Goal: Task Accomplishment & Management: Complete application form

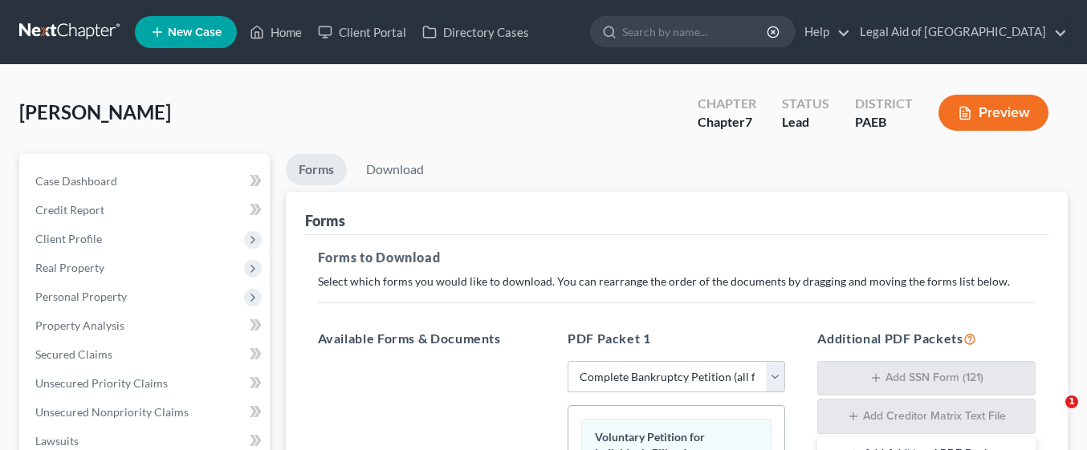
select select "0"
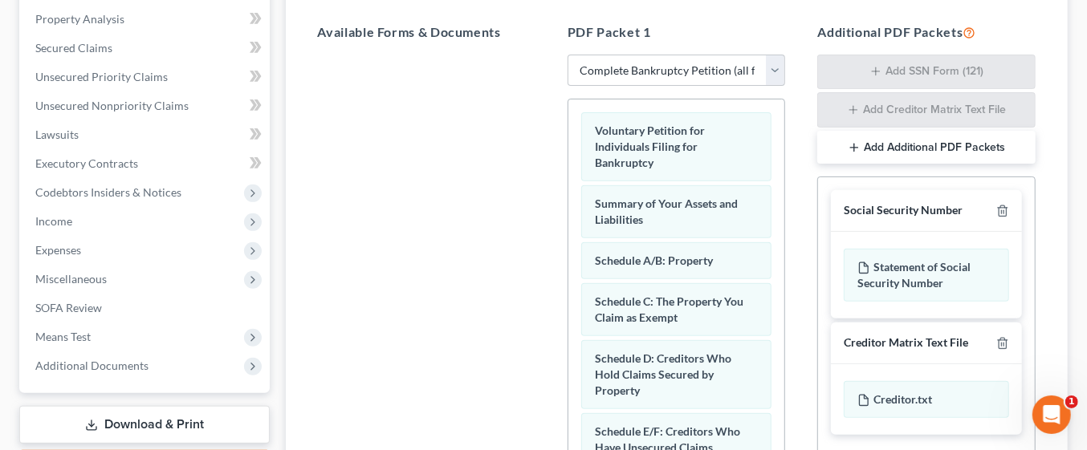
scroll to position [304, 0]
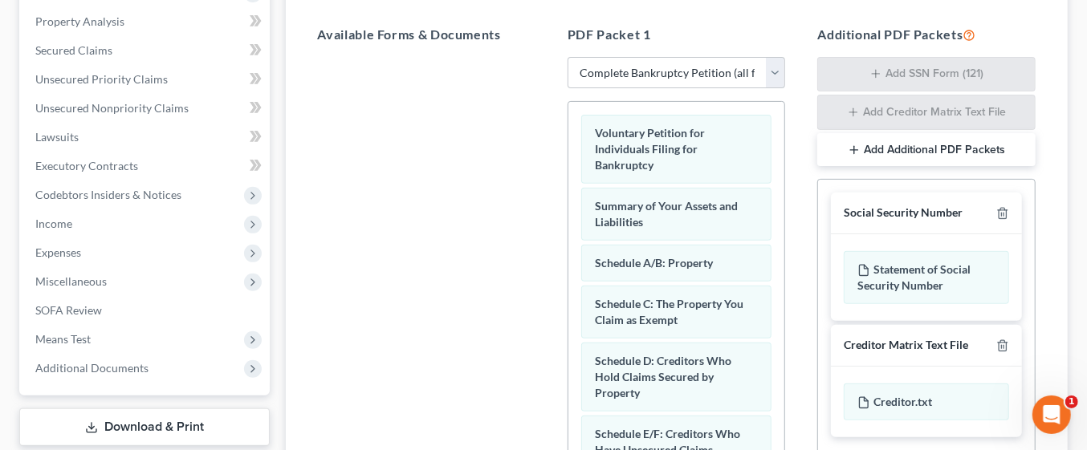
click at [955, 142] on button "Add Additional PDF Packets" at bounding box center [926, 150] width 218 height 34
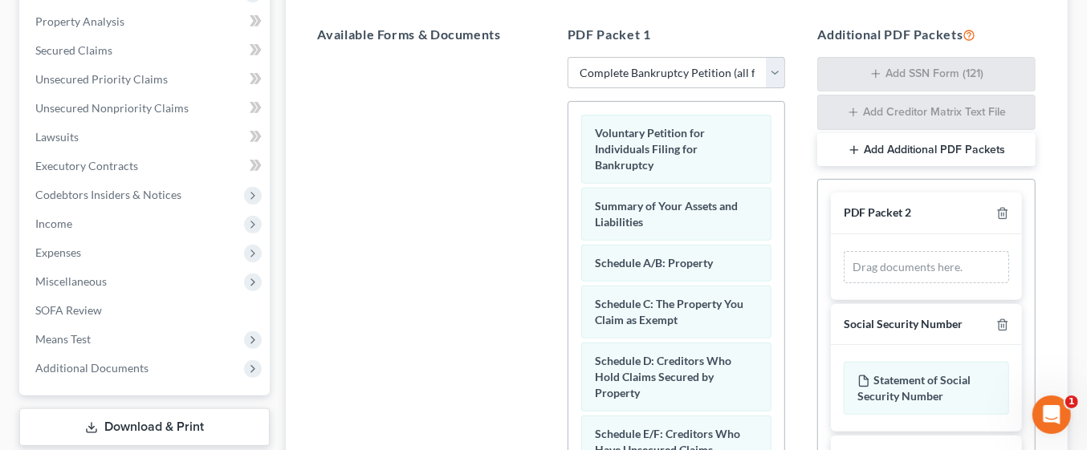
click at [941, 144] on button "Add Additional PDF Packets" at bounding box center [926, 150] width 218 height 34
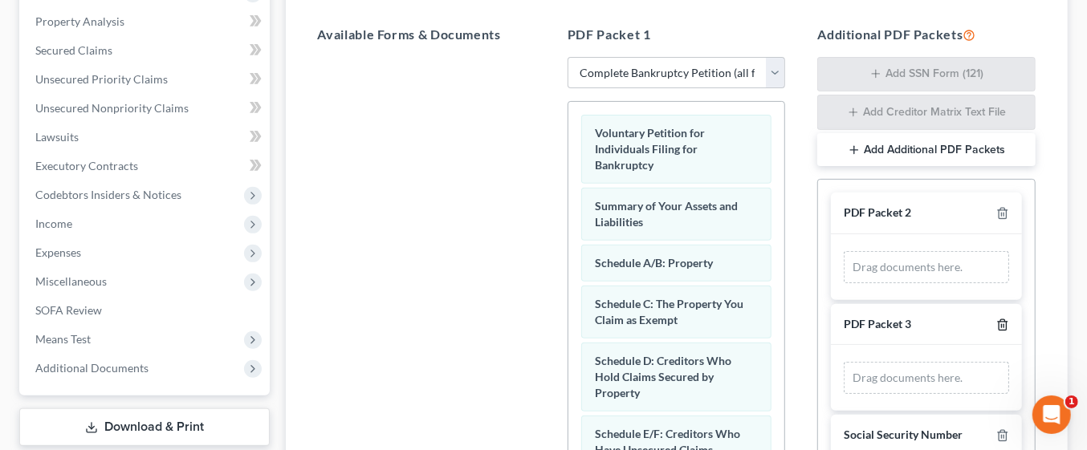
click at [999, 323] on icon "button" at bounding box center [1002, 324] width 7 height 10
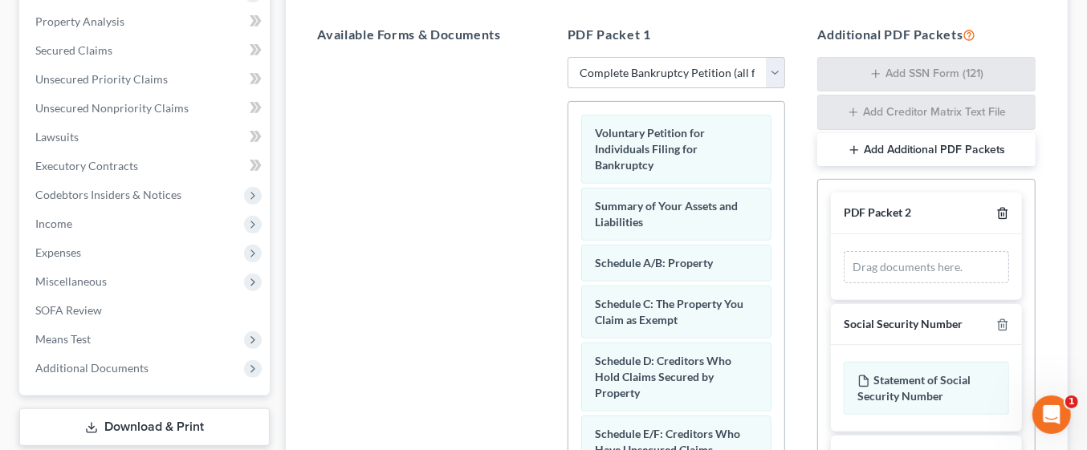
click at [996, 210] on icon "button" at bounding box center [1002, 213] width 13 height 13
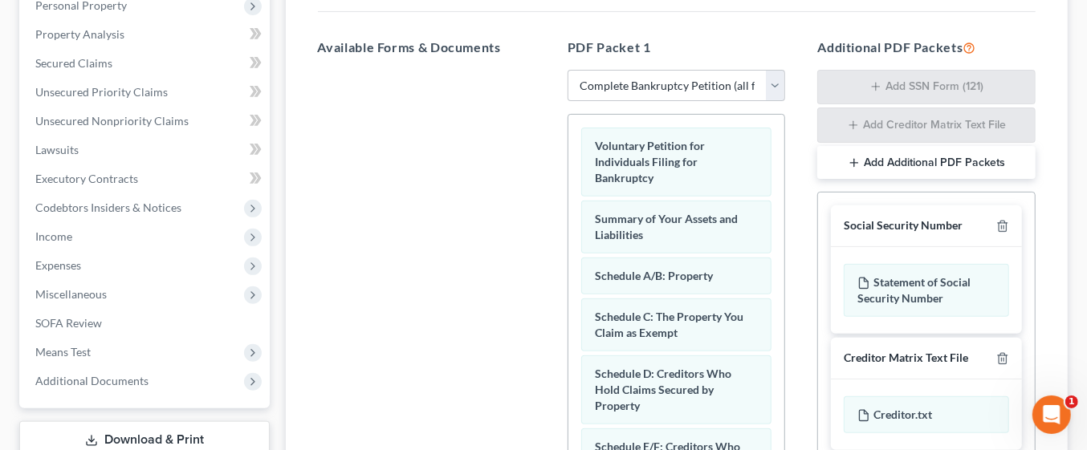
scroll to position [291, 0]
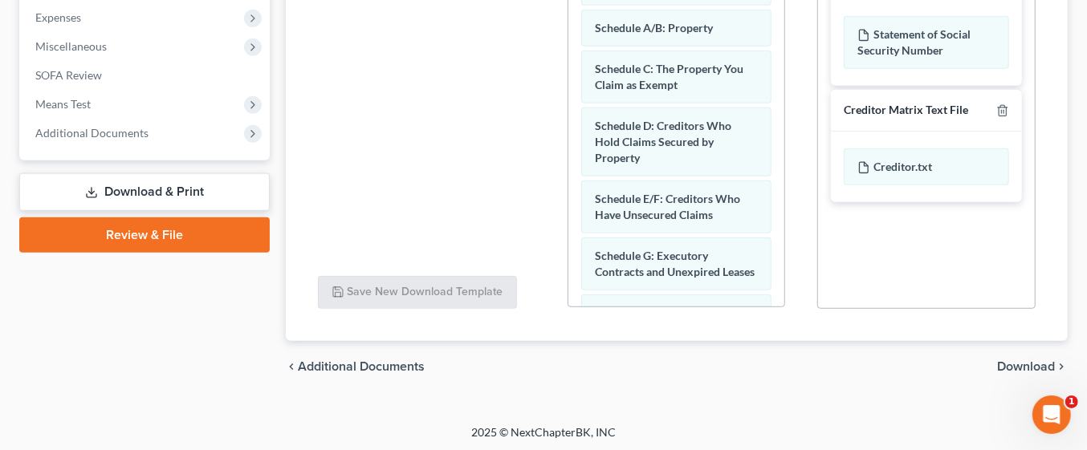
click at [1026, 360] on span "Download" at bounding box center [1026, 366] width 58 height 13
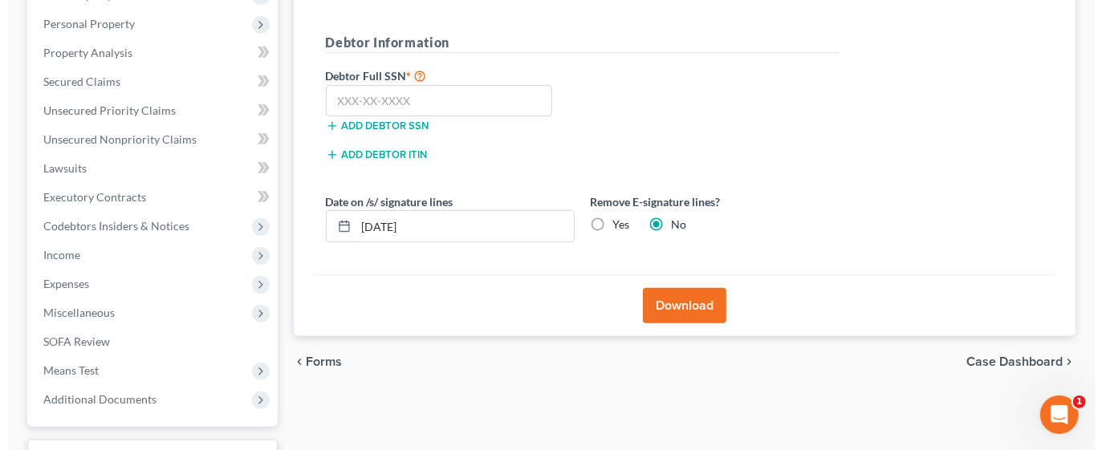
scroll to position [272, 0]
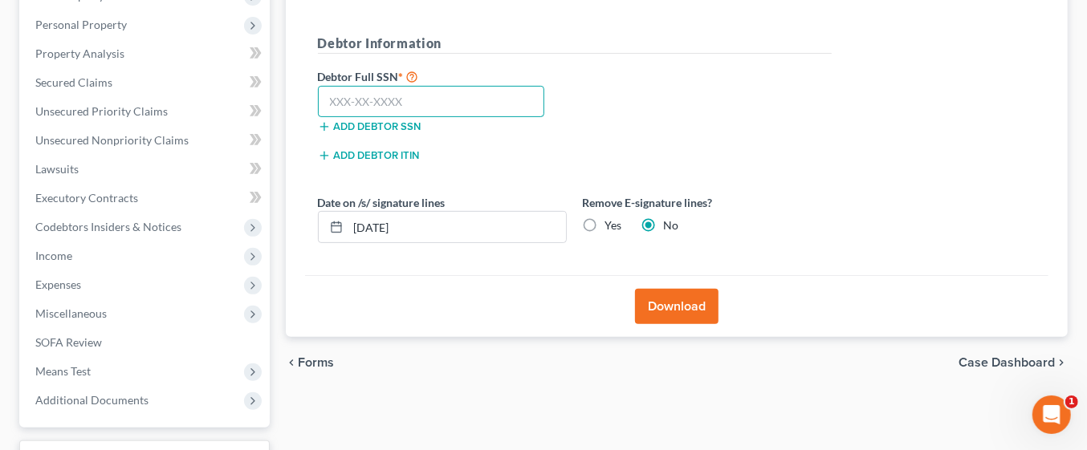
paste input "094-36-0137"
type input "094-36-0137"
click at [682, 301] on button "Download" at bounding box center [676, 306] width 83 height 35
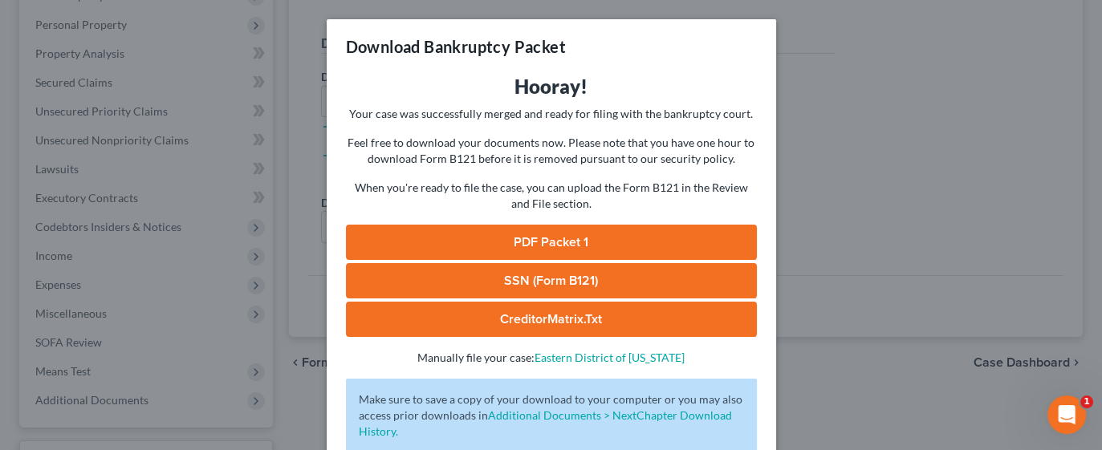
click at [622, 238] on link "PDF Packet 1" at bounding box center [551, 242] width 411 height 35
click at [642, 274] on link "SSN (Form B121)" at bounding box center [551, 280] width 411 height 35
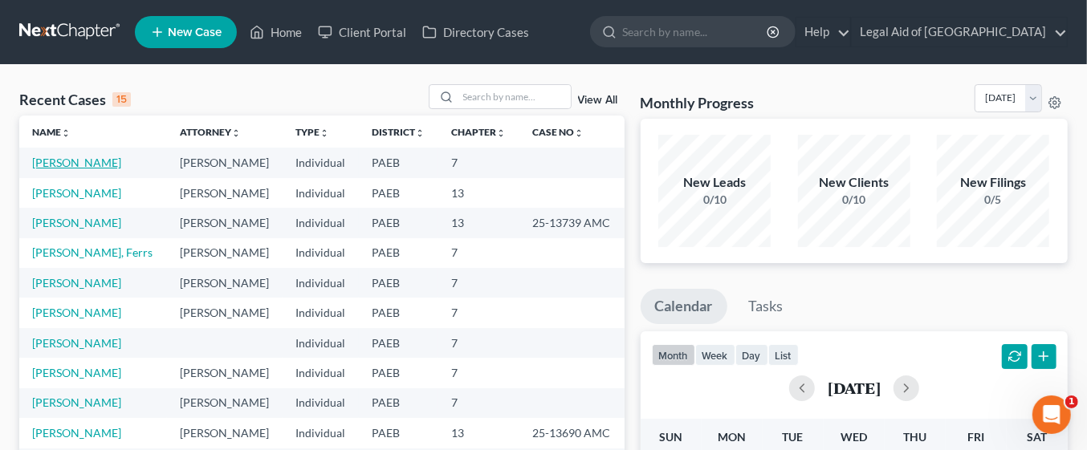
click at [83, 166] on link "[PERSON_NAME]" at bounding box center [76, 163] width 89 height 14
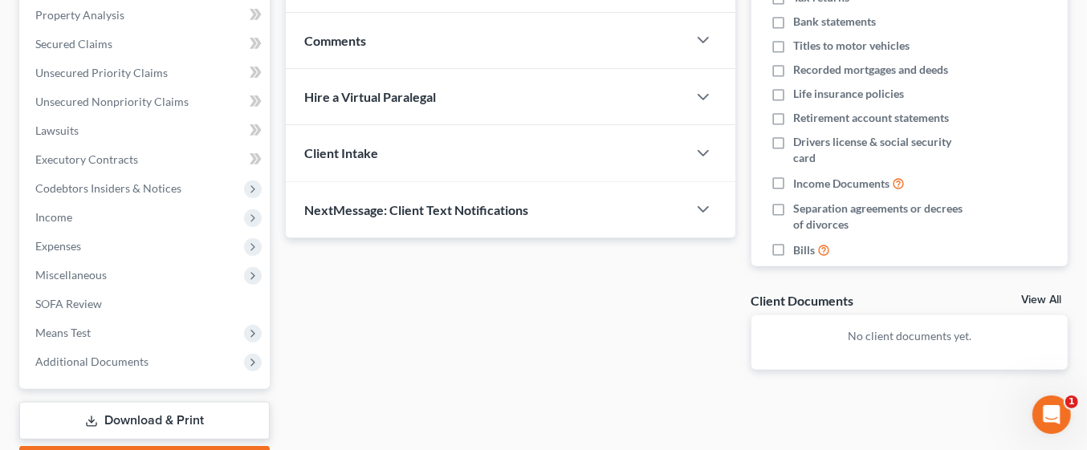
scroll to position [400, 0]
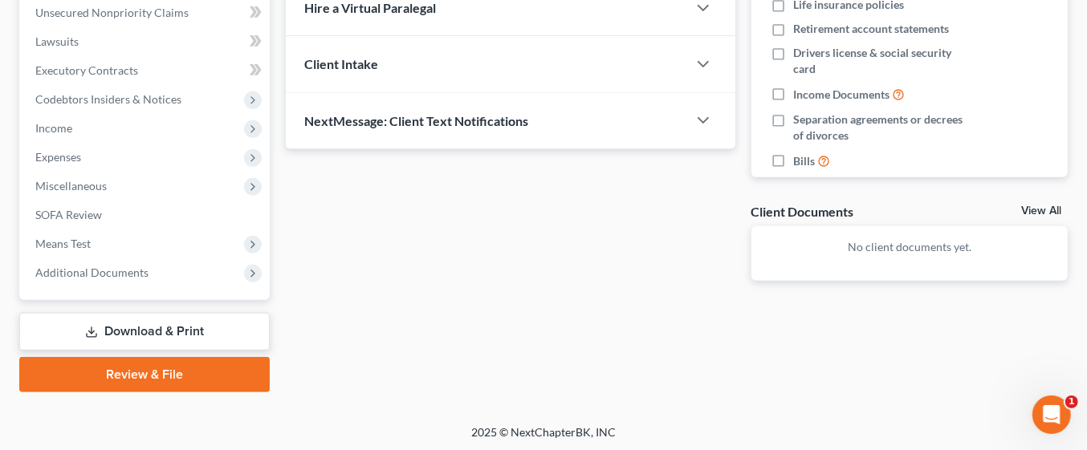
click at [175, 370] on link "Review & File" at bounding box center [144, 374] width 250 height 35
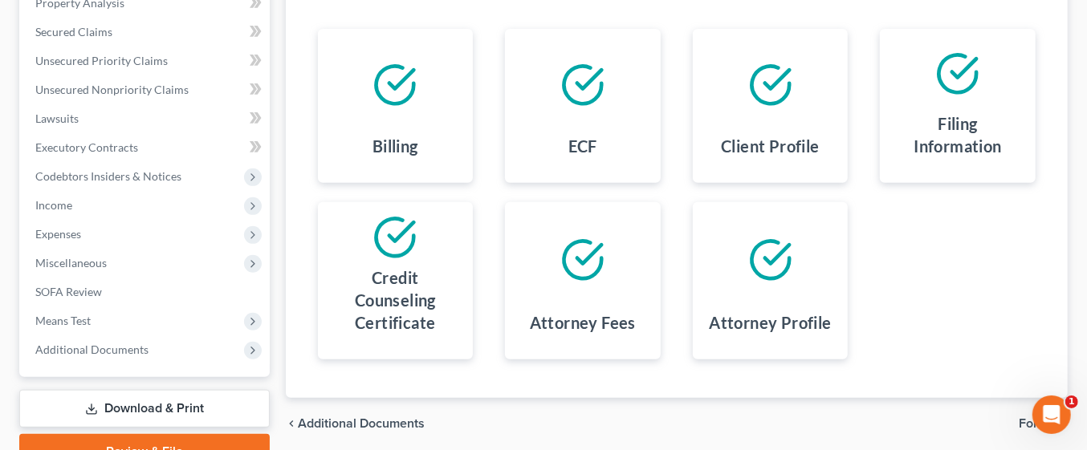
scroll to position [400, 0]
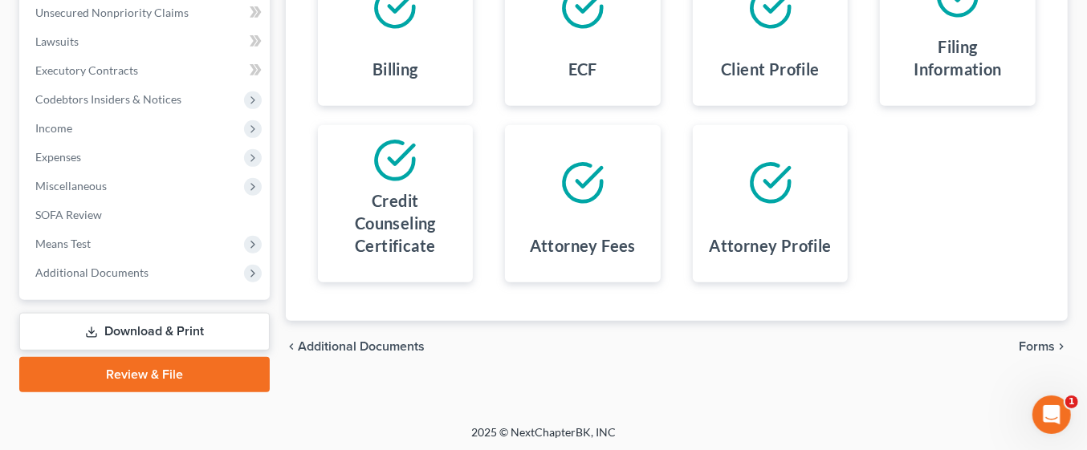
click at [1034, 344] on span "Forms" at bounding box center [1037, 346] width 36 height 13
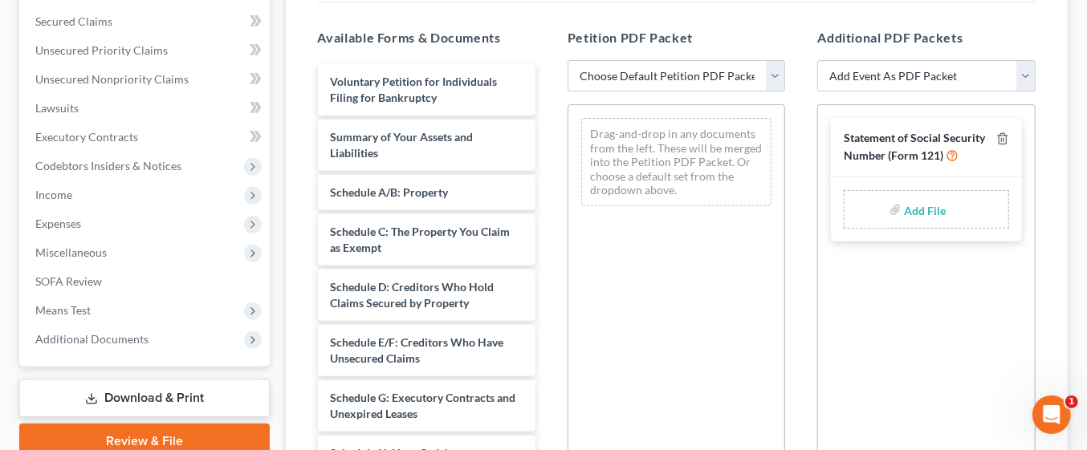
scroll to position [291, 0]
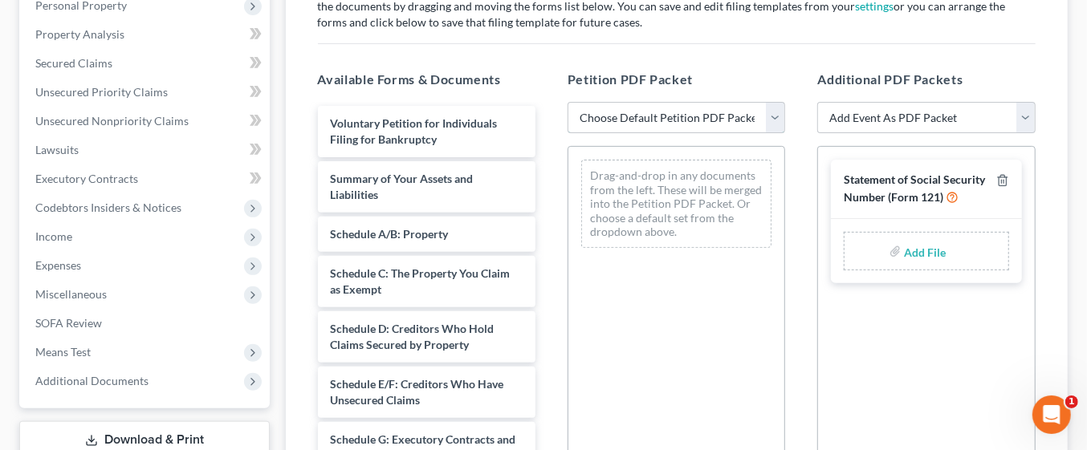
click at [774, 112] on select "Choose Default Petition PDF Packet Emergency Filing (Voluntary Petition and Cre…" at bounding box center [676, 118] width 218 height 32
select select "0"
click at [567, 102] on select "Choose Default Petition PDF Packet Emergency Filing (Voluntary Petition and Cre…" at bounding box center [676, 118] width 218 height 32
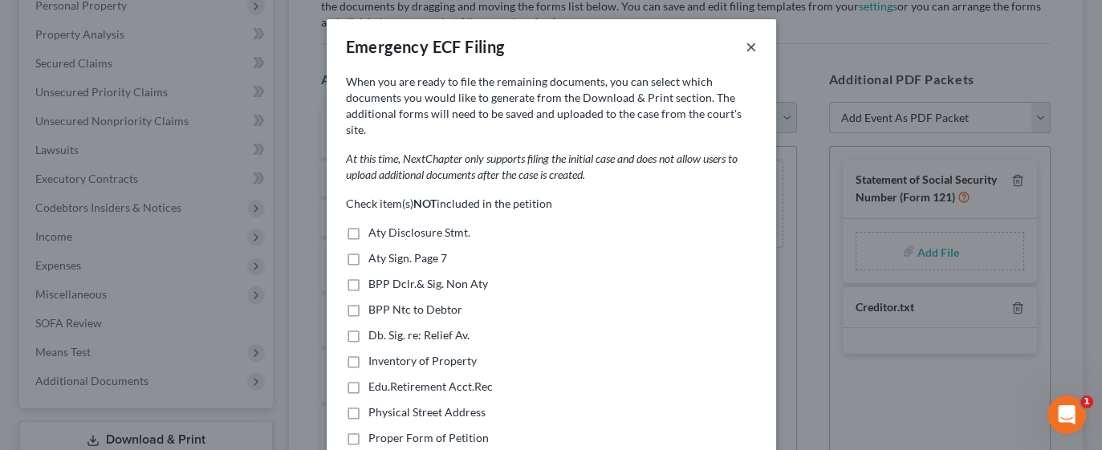
click at [746, 48] on button "×" at bounding box center [751, 46] width 11 height 19
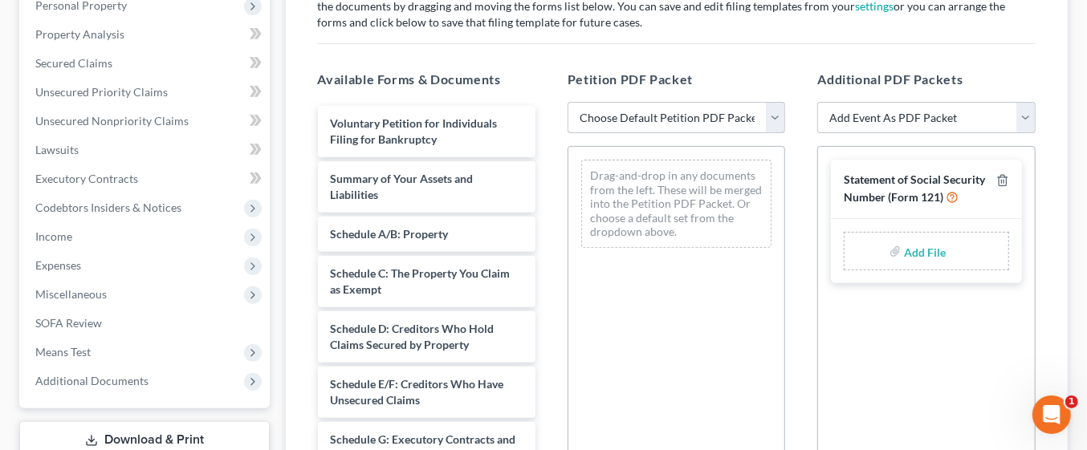
click at [775, 117] on select "Choose Default Petition PDF Packet Emergency Filing (Voluntary Petition and Cre…" at bounding box center [676, 118] width 218 height 32
click at [567, 102] on select "Choose Default Petition PDF Packet Emergency Filing (Voluntary Petition and Cre…" at bounding box center [676, 118] width 218 height 32
click at [773, 119] on select "Choose Default Petition PDF Packet Emergency Filing (Voluntary Petition and Cre…" at bounding box center [676, 118] width 218 height 32
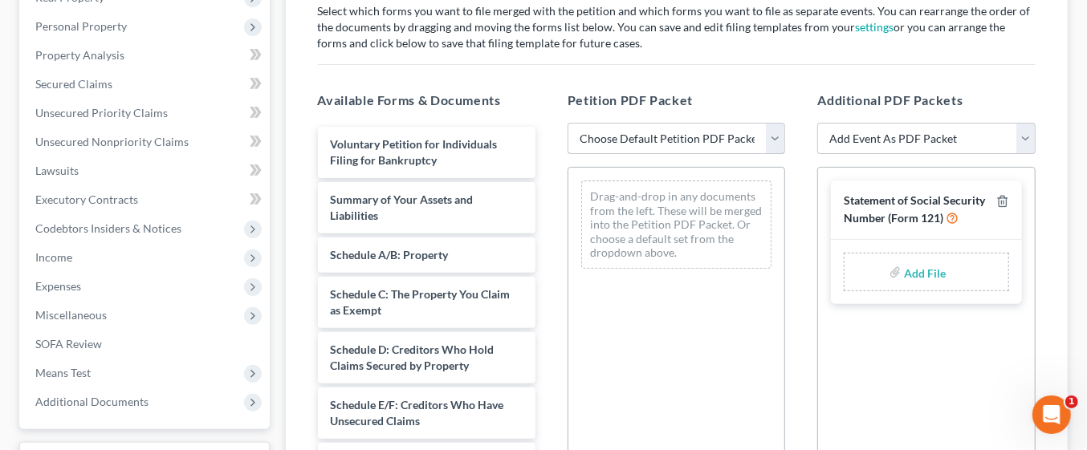
scroll to position [262, 0]
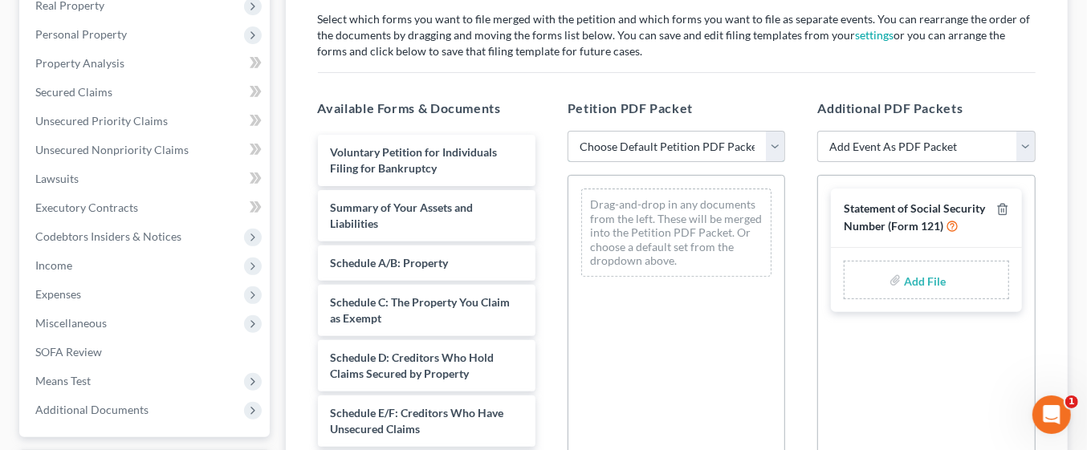
click at [773, 144] on select "Choose Default Petition PDF Packet Emergency Filing (Voluntary Petition and Cre…" at bounding box center [676, 147] width 218 height 32
select select "3"
click at [567, 131] on select "Choose Default Petition PDF Packet Emergency Filing (Voluntary Petition and Cre…" at bounding box center [676, 147] width 218 height 32
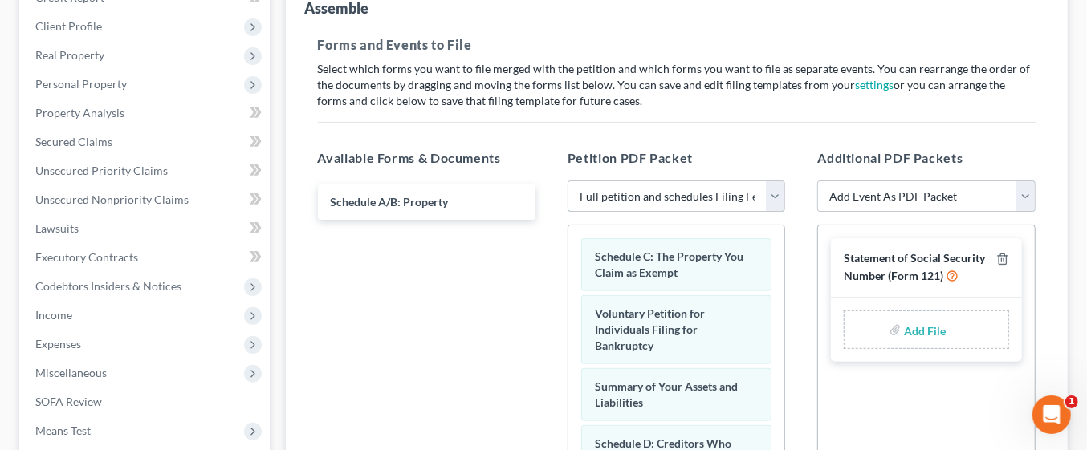
scroll to position [209, 0]
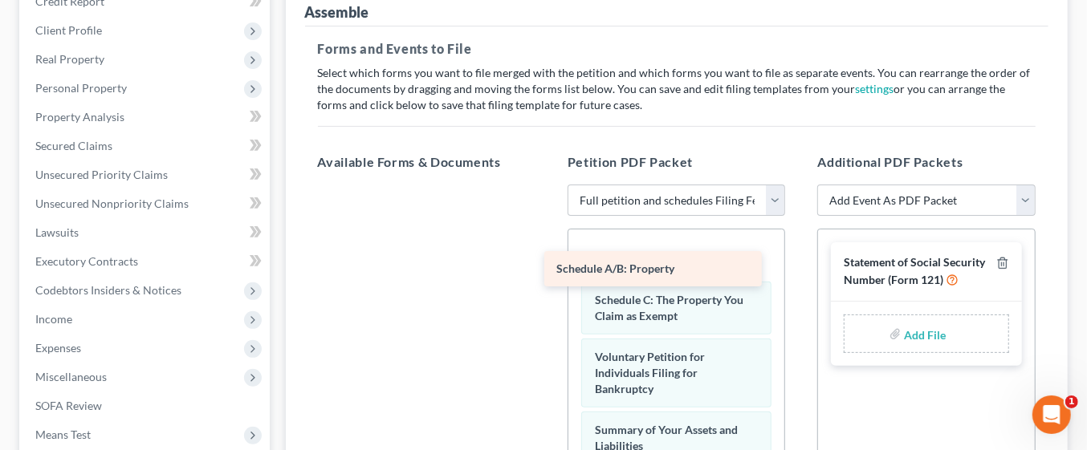
drag, startPoint x: 463, startPoint y: 205, endPoint x: 690, endPoint y: 270, distance: 236.3
click at [548, 185] on div "Schedule A/B: Property Schedule A/B: Property" at bounding box center [426, 185] width 243 height 0
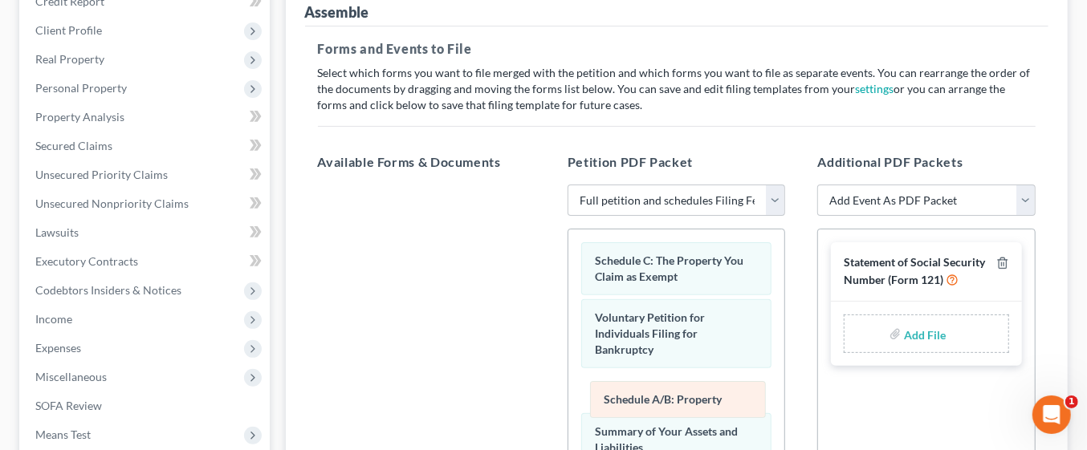
drag, startPoint x: 690, startPoint y: 270, endPoint x: 699, endPoint y: 413, distance: 143.1
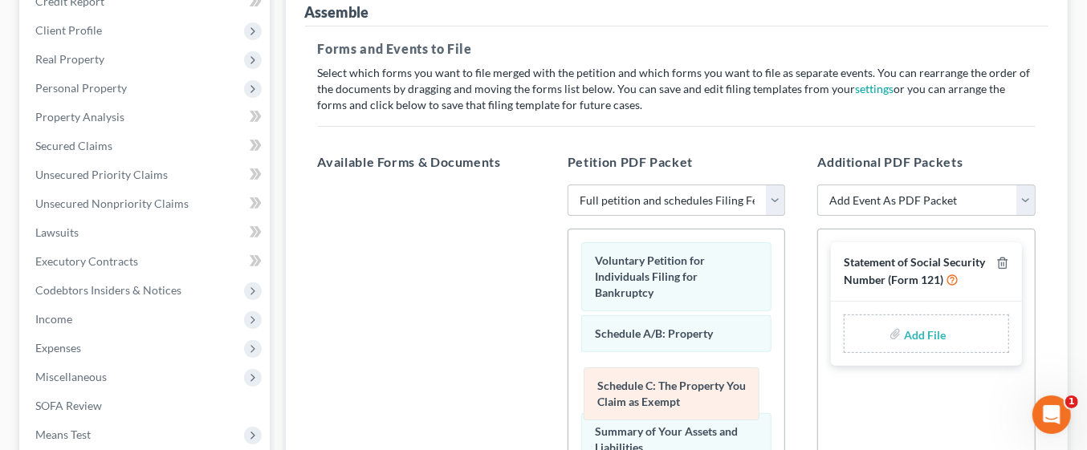
drag, startPoint x: 660, startPoint y: 265, endPoint x: 662, endPoint y: 392, distance: 126.8
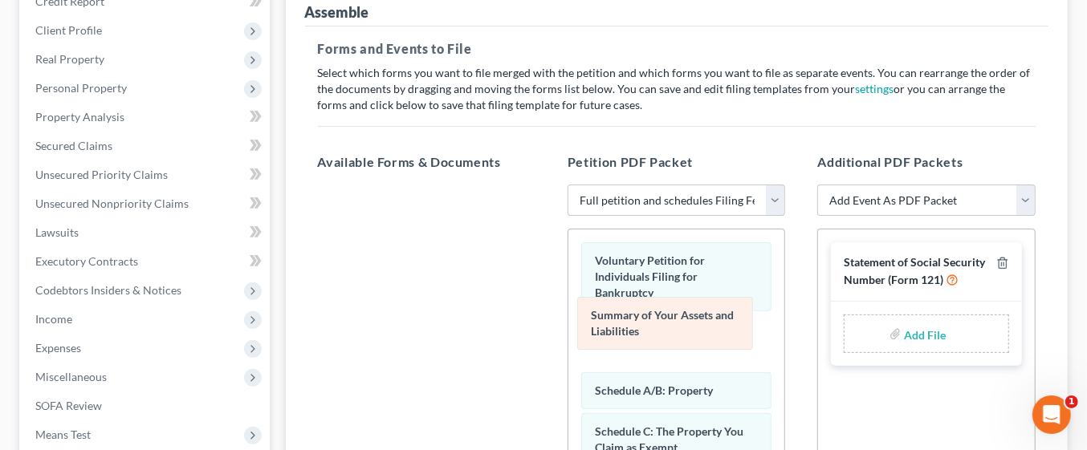
drag, startPoint x: 673, startPoint y: 430, endPoint x: 669, endPoint y: 316, distance: 114.1
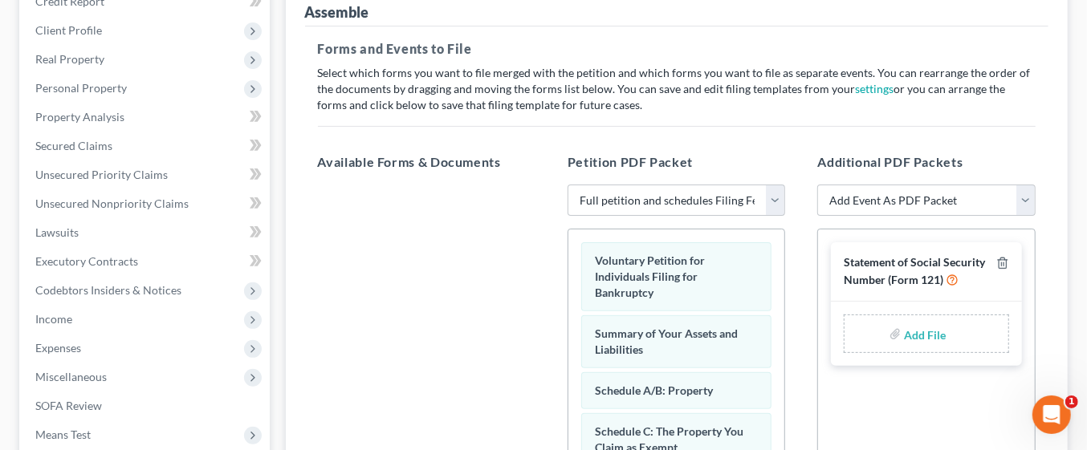
scroll to position [571, 0]
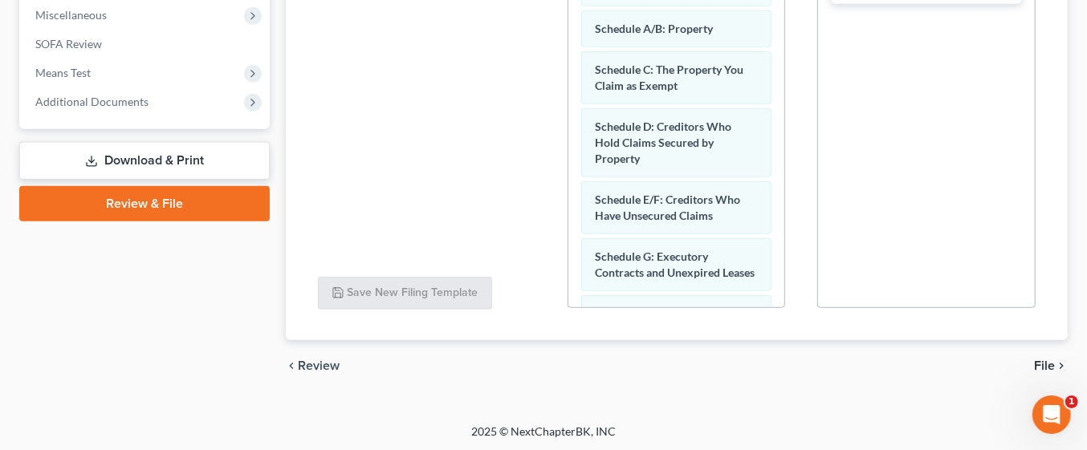
click at [1041, 369] on span "File" at bounding box center [1044, 366] width 21 height 13
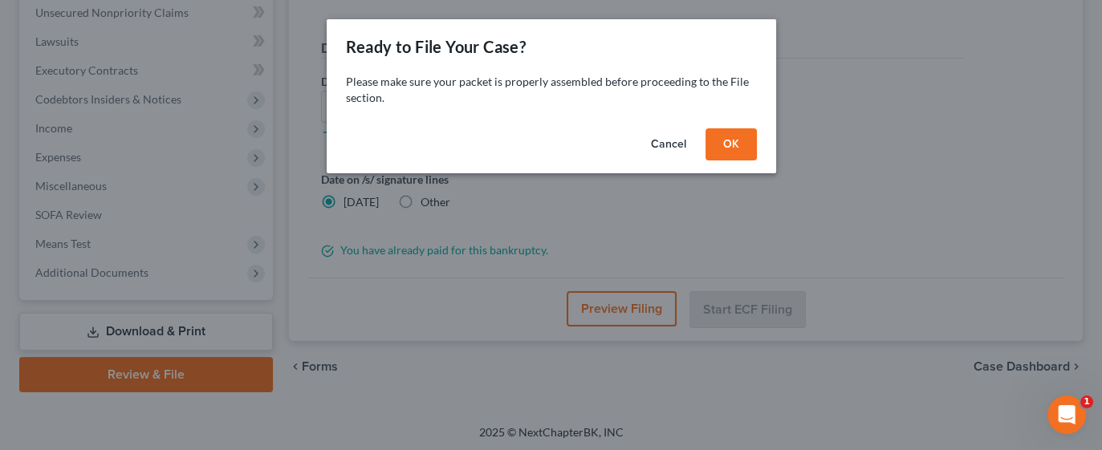
click at [734, 144] on button "OK" at bounding box center [731, 144] width 51 height 32
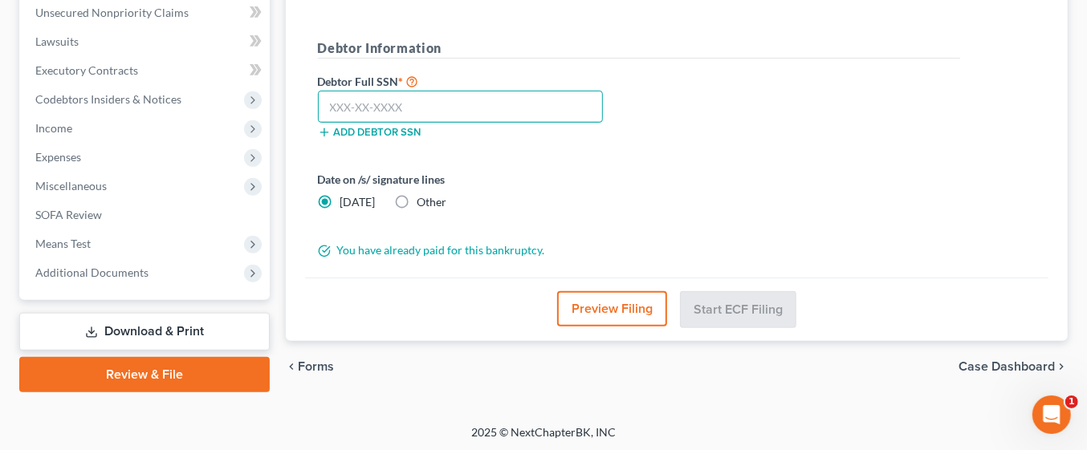
paste input "094-36-0137"
type input "094-36-0137"
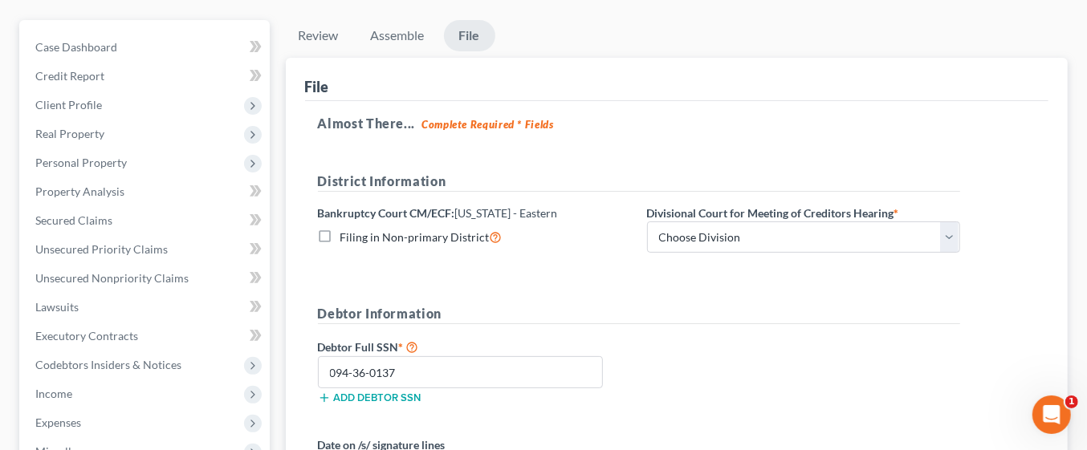
scroll to position [134, 0]
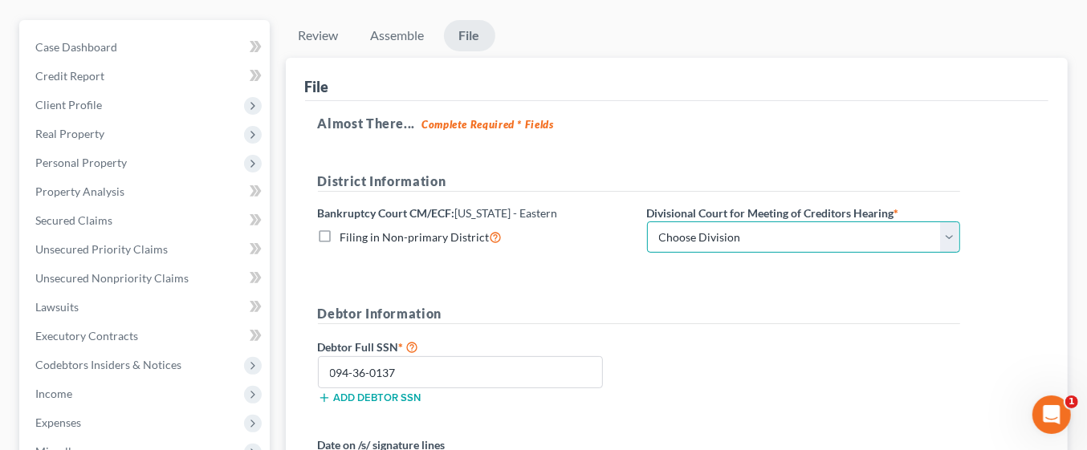
click at [952, 233] on select "Choose Division Philadelphia Reading" at bounding box center [803, 238] width 313 height 32
select select "0"
click at [647, 222] on select "Choose Division Philadelphia Reading" at bounding box center [803, 238] width 313 height 32
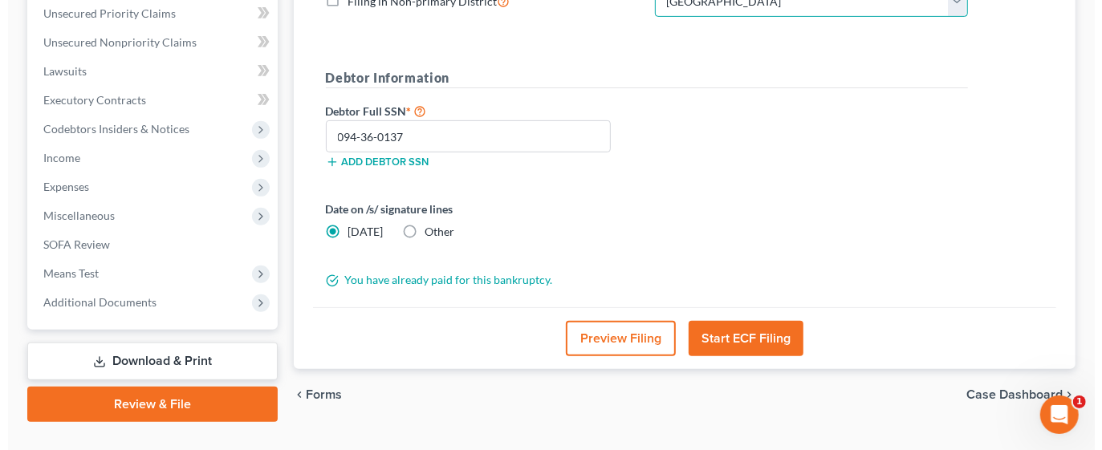
scroll to position [377, 0]
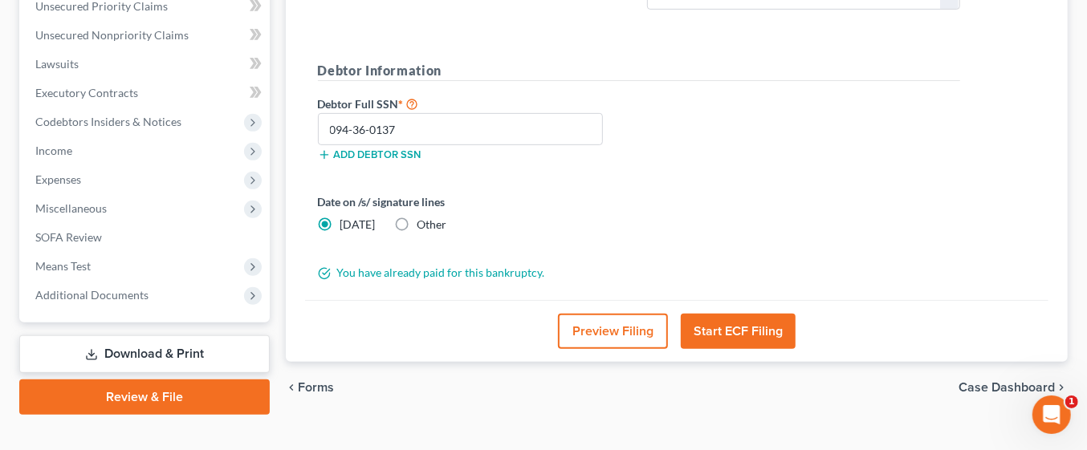
click at [768, 323] on button "Start ECF Filing" at bounding box center [738, 331] width 115 height 35
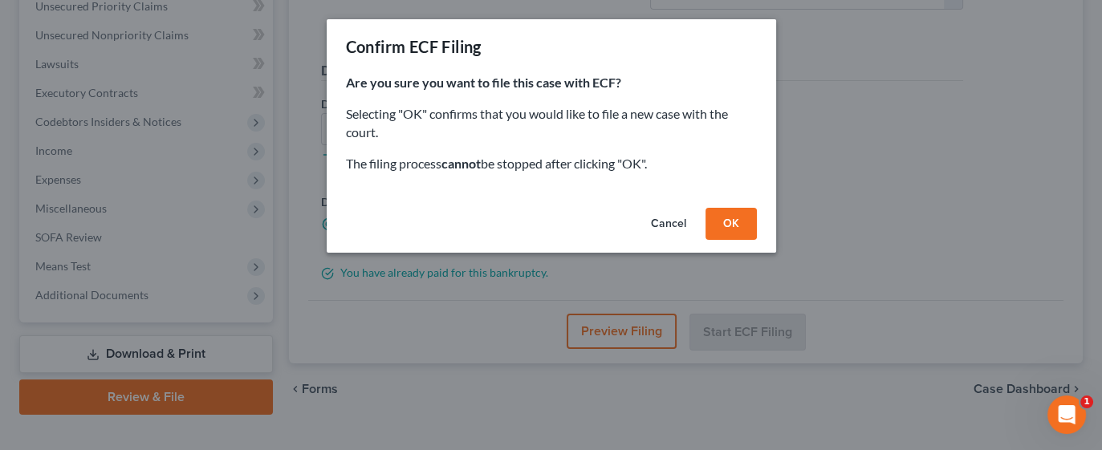
click at [736, 219] on button "OK" at bounding box center [731, 224] width 51 height 32
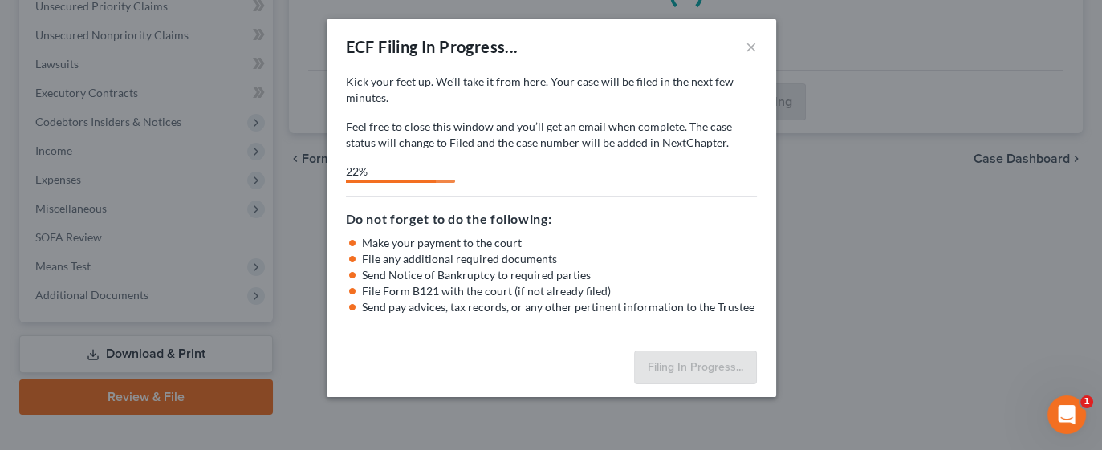
select select "0"
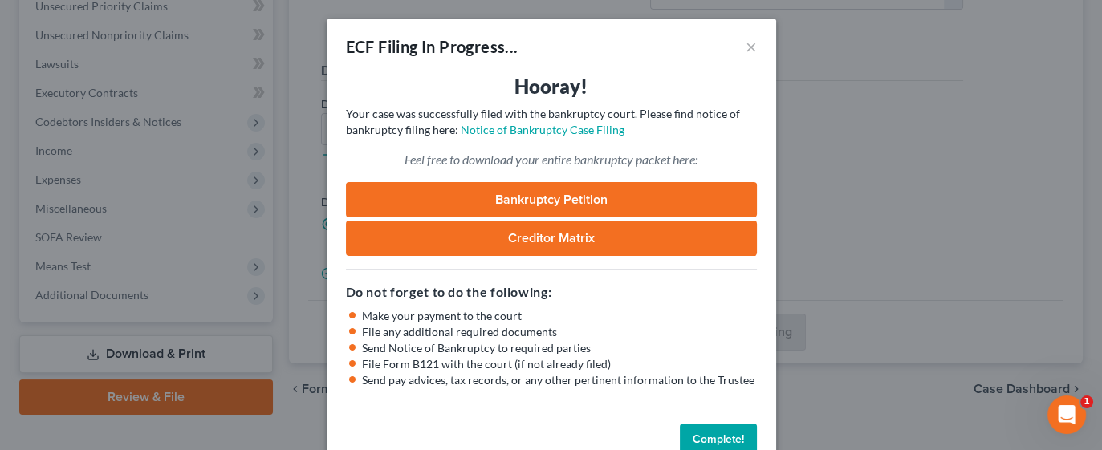
click at [637, 236] on link "Creditor Matrix" at bounding box center [551, 238] width 411 height 35
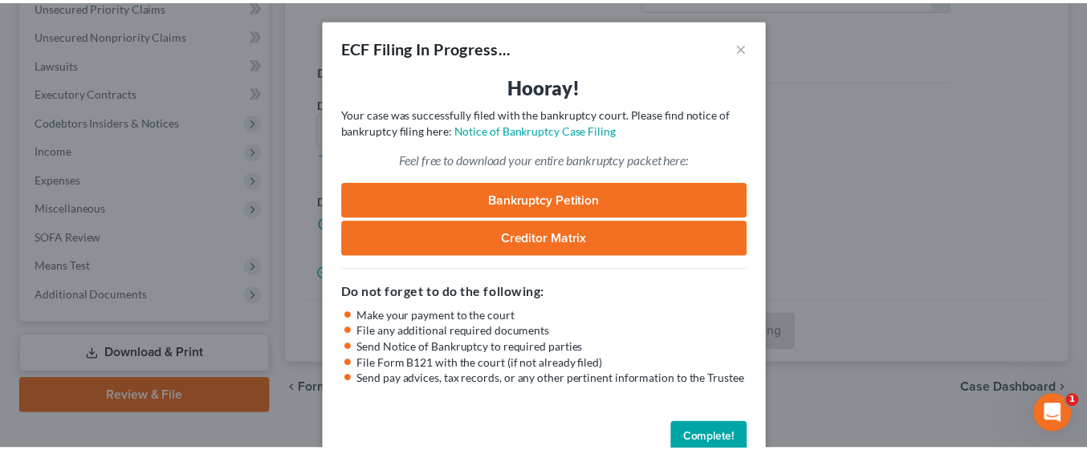
scroll to position [36, 0]
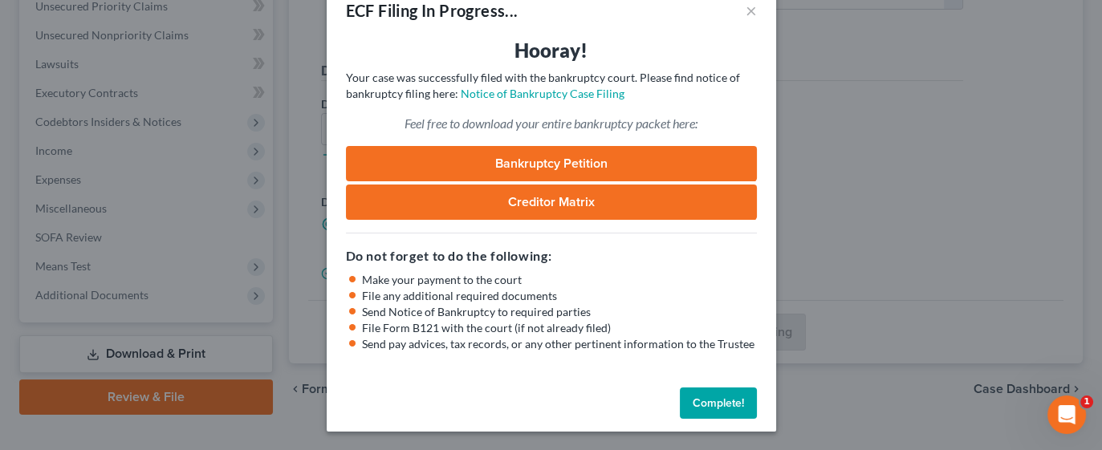
click at [719, 407] on button "Complete!" at bounding box center [718, 404] width 77 height 32
